Goal: Task Accomplishment & Management: Manage account settings

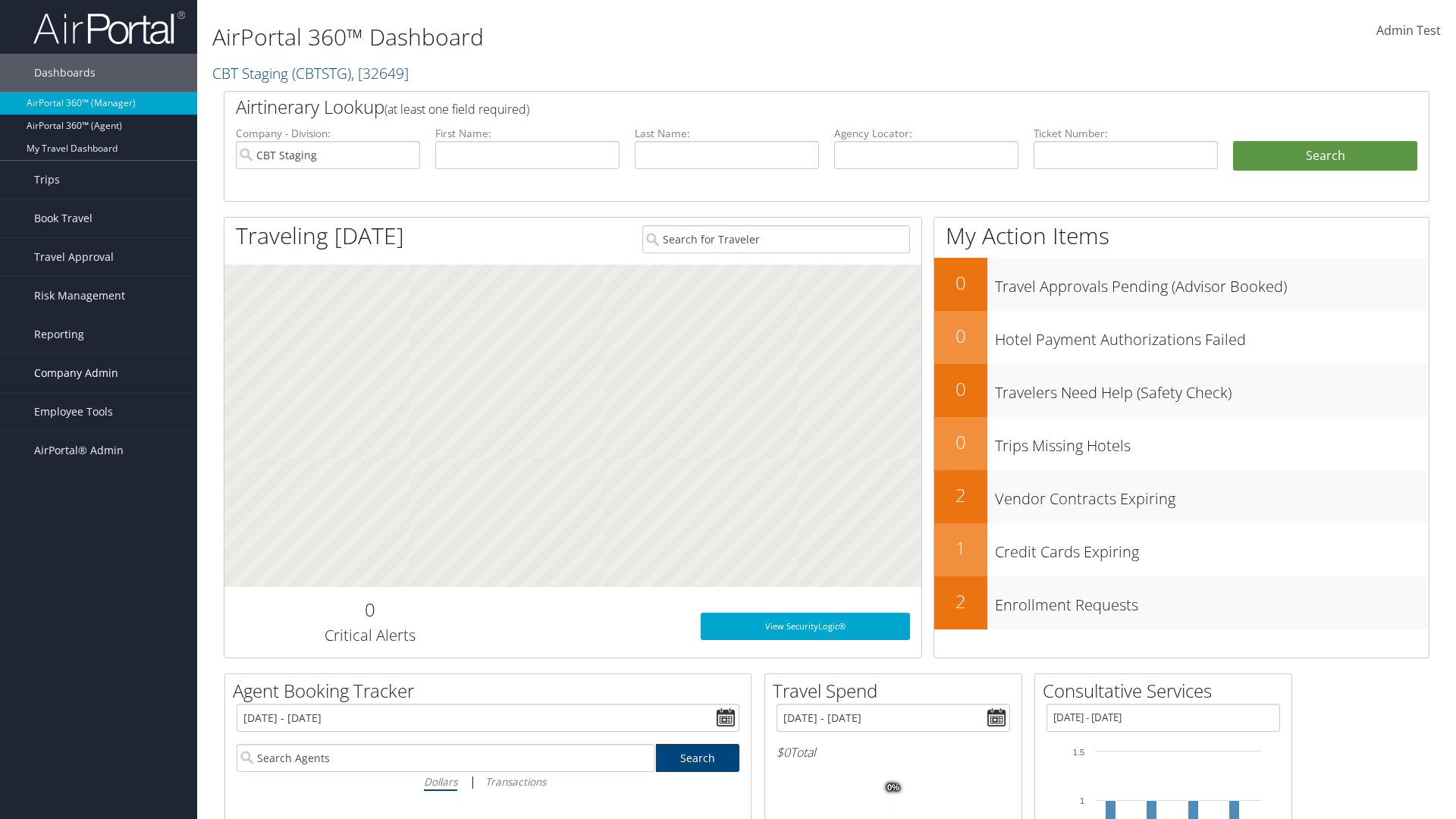
click at [98, 373] on span "Company Admin" at bounding box center [76, 373] width 84 height 38
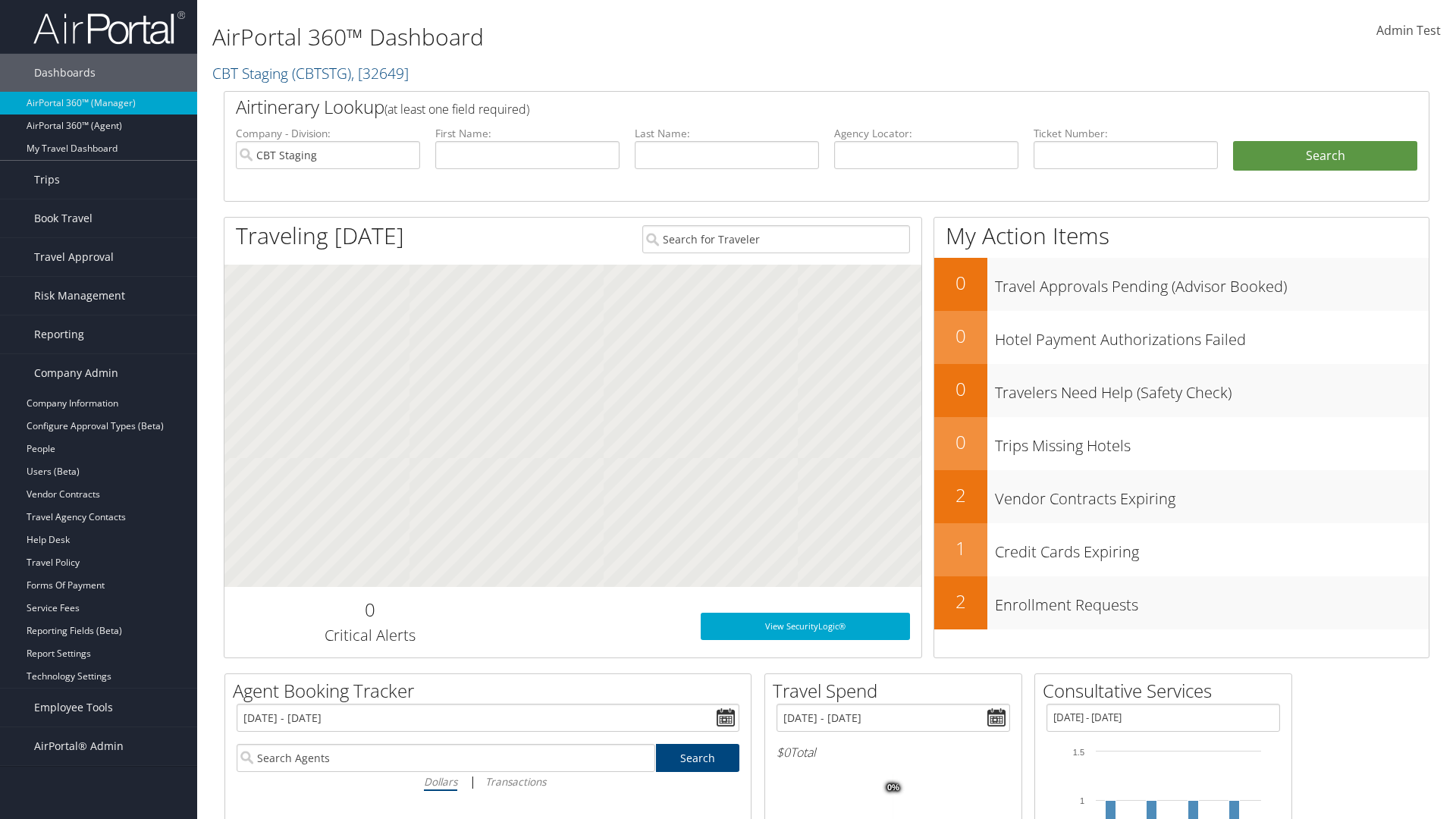
click at [98, 711] on link "Virtual Pay Settings" at bounding box center [98, 722] width 197 height 23
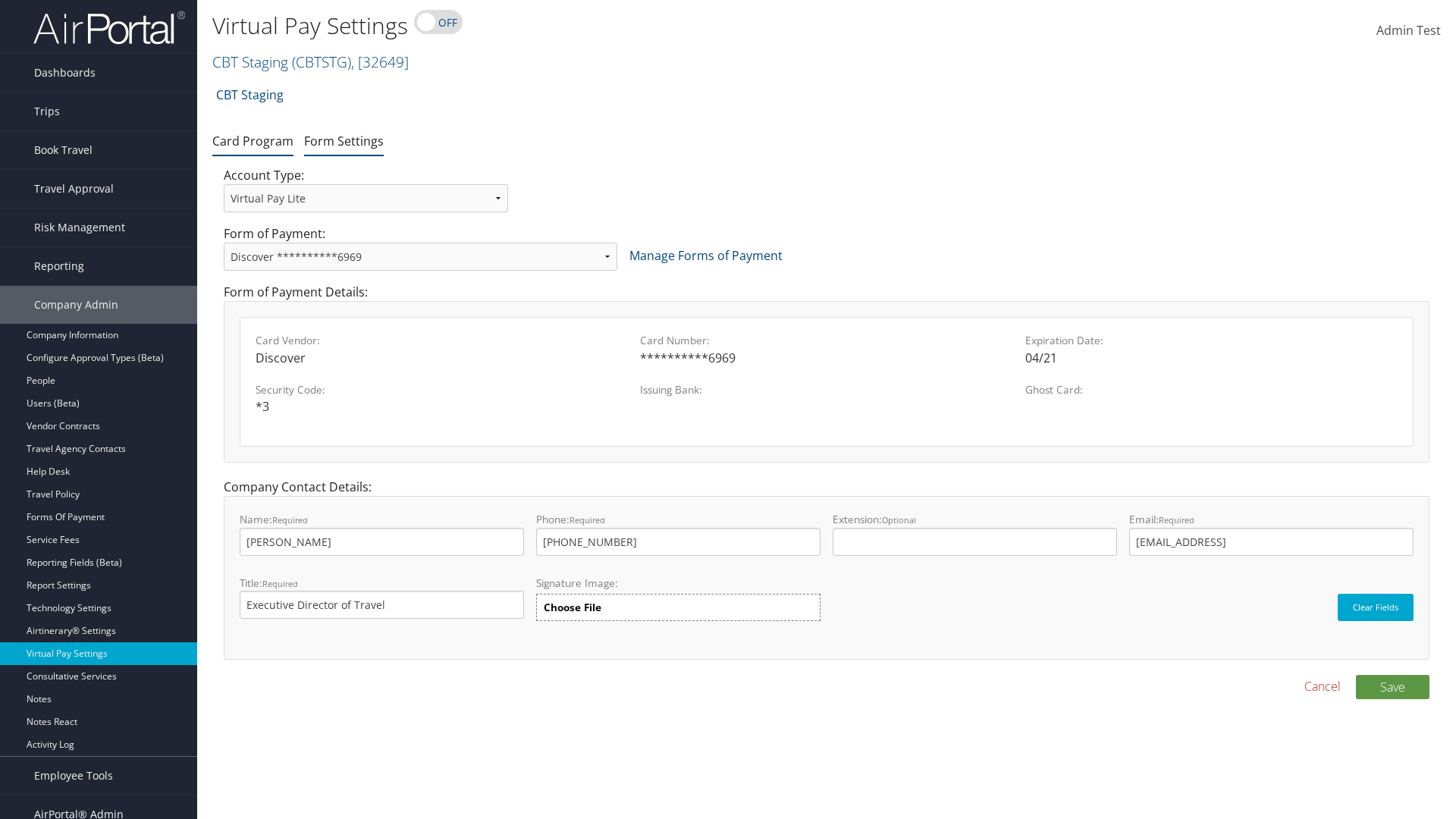
click at [344, 140] on link "Form Settings" at bounding box center [343, 141] width 80 height 17
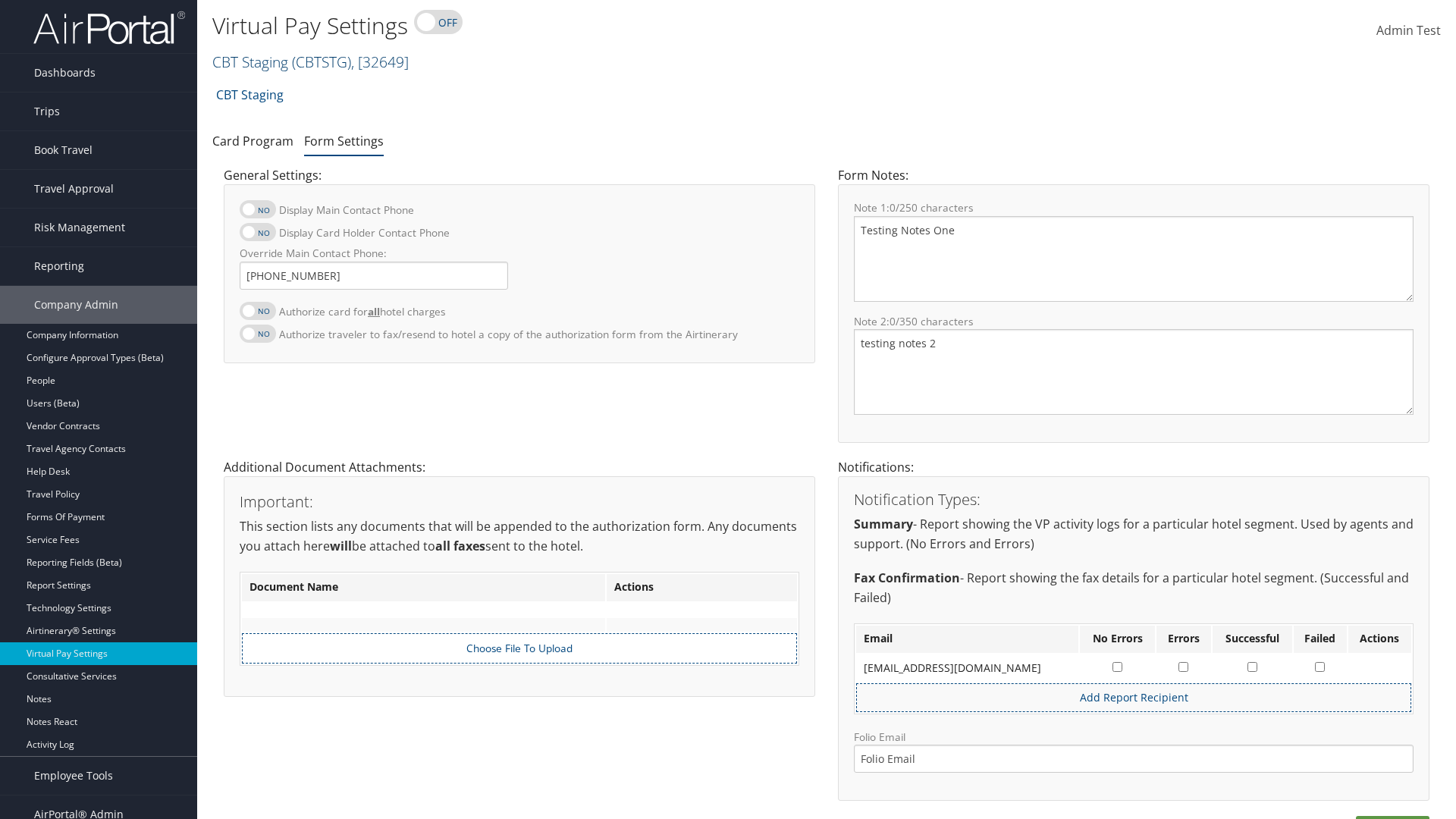
click at [251, 62] on link "CBT Staging ( CBTSTG ) , [ 32649 ]" at bounding box center [311, 62] width 197 height 21
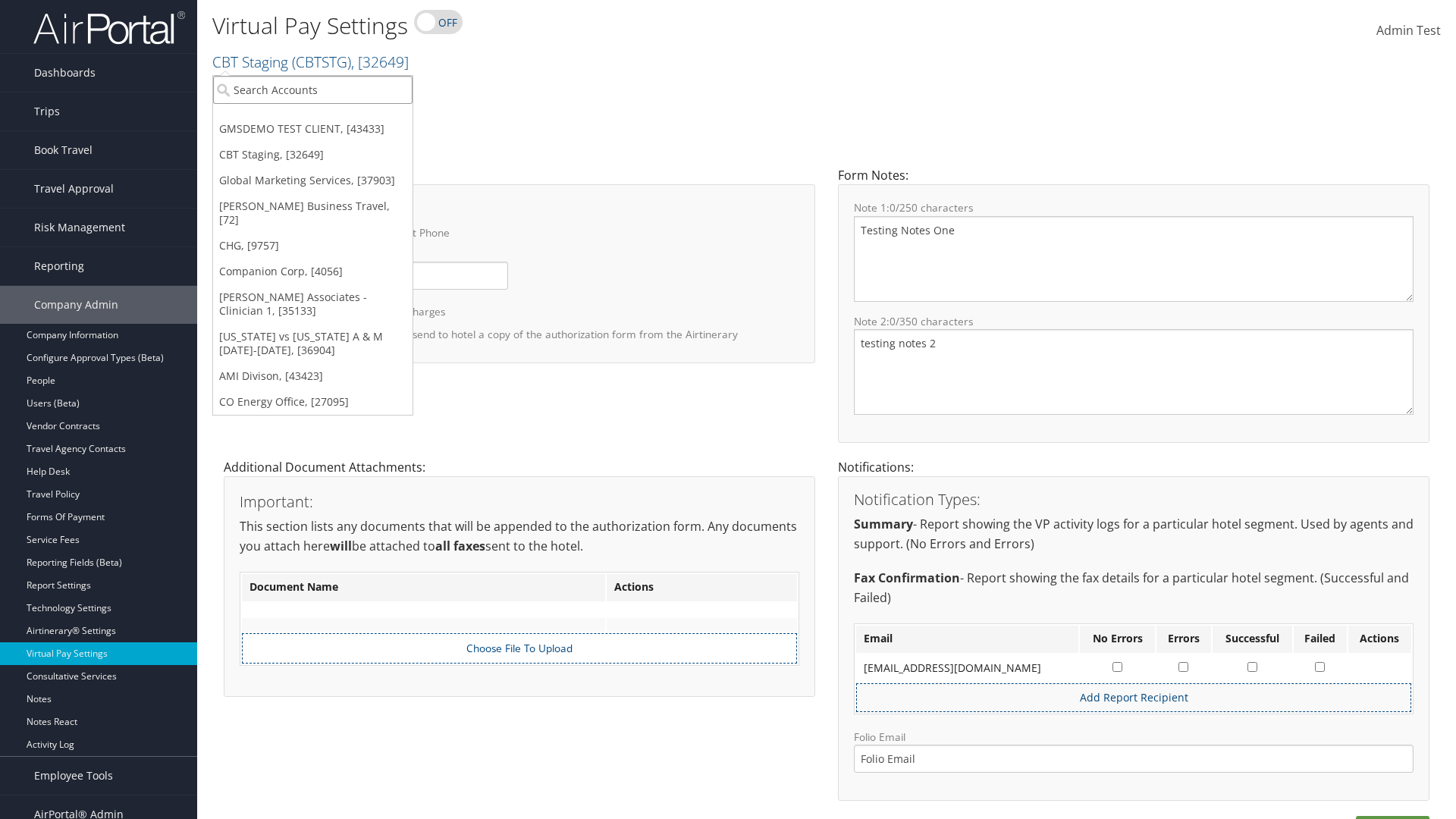
click at [312, 90] on input "search" at bounding box center [312, 90] width 199 height 28
type input "GMSDEMO TEST CLIENT"
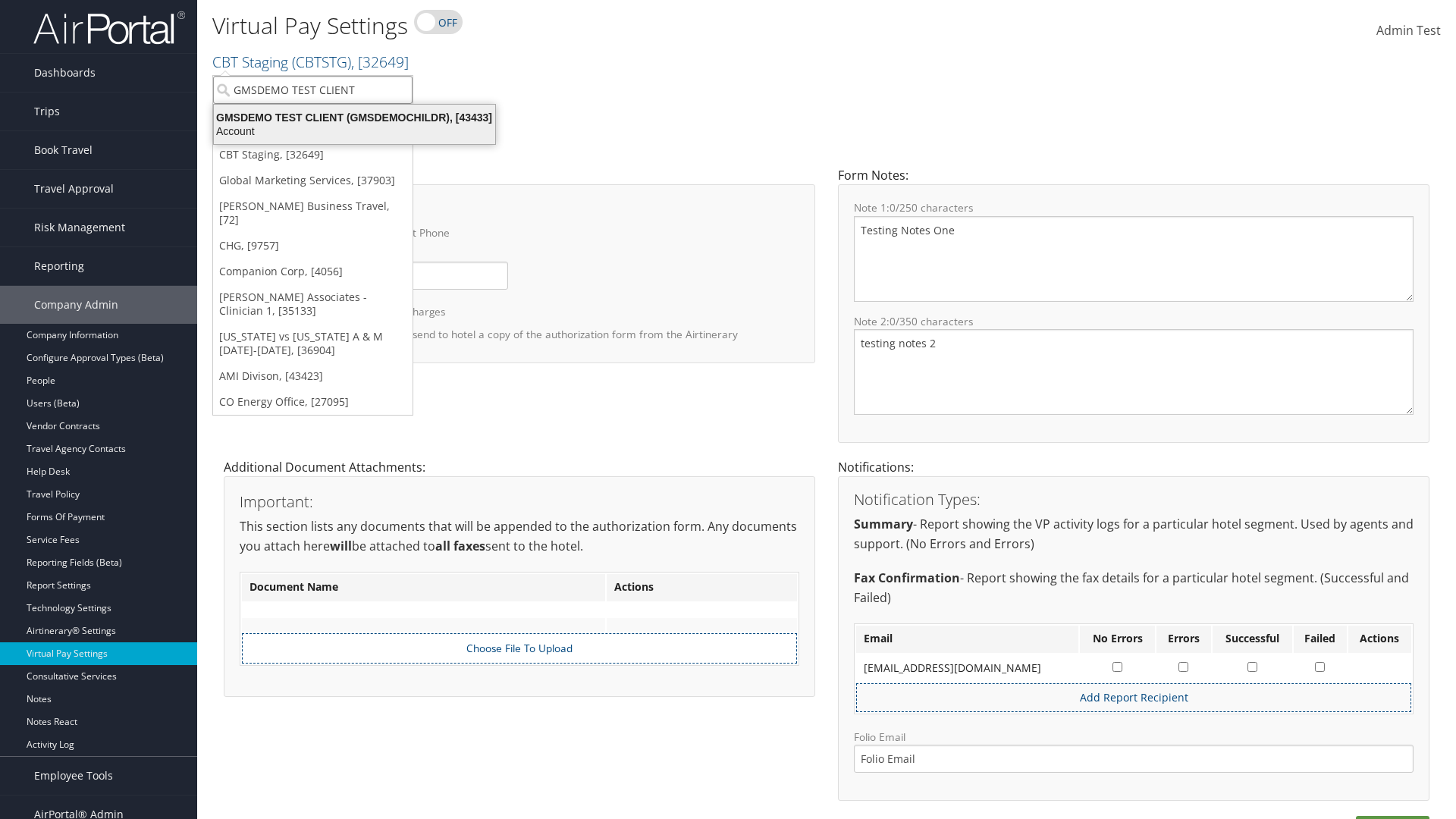
click at [354, 117] on div "GMSDEMO TEST CLIENT (GMSDEMOCHILDR), [43433]" at bounding box center [354, 117] width 299 height 14
